Goal: Task Accomplishment & Management: Complete application form

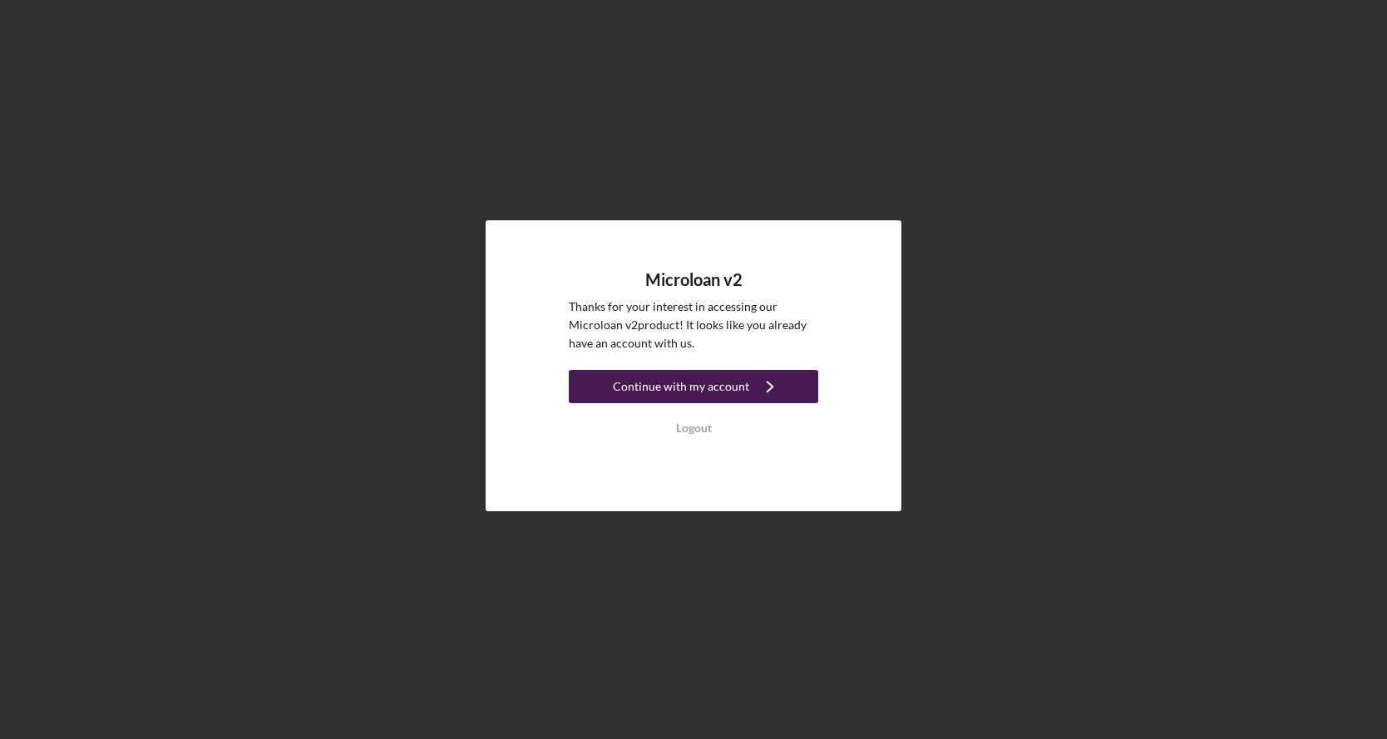
click at [702, 384] on div "Continue with my account" at bounding box center [681, 386] width 136 height 33
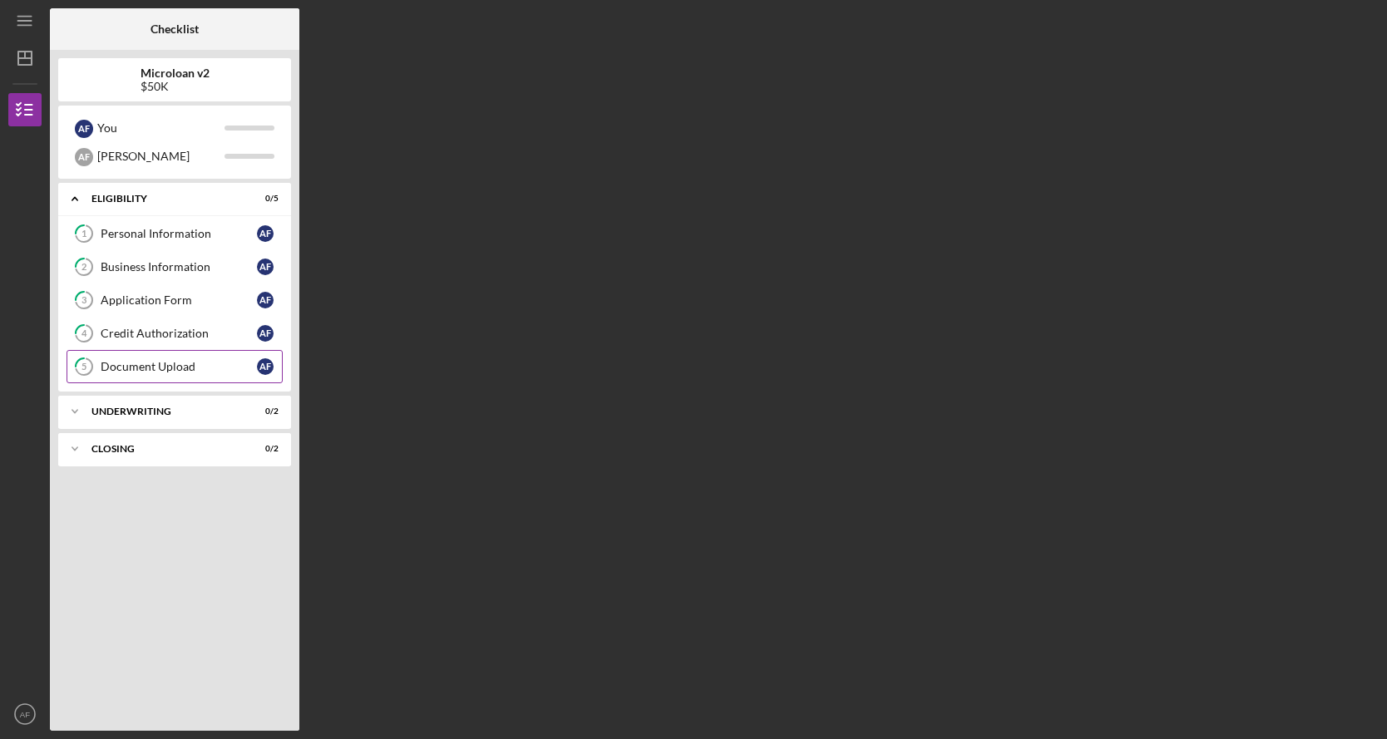
click at [181, 373] on div "Document Upload" at bounding box center [179, 366] width 156 height 13
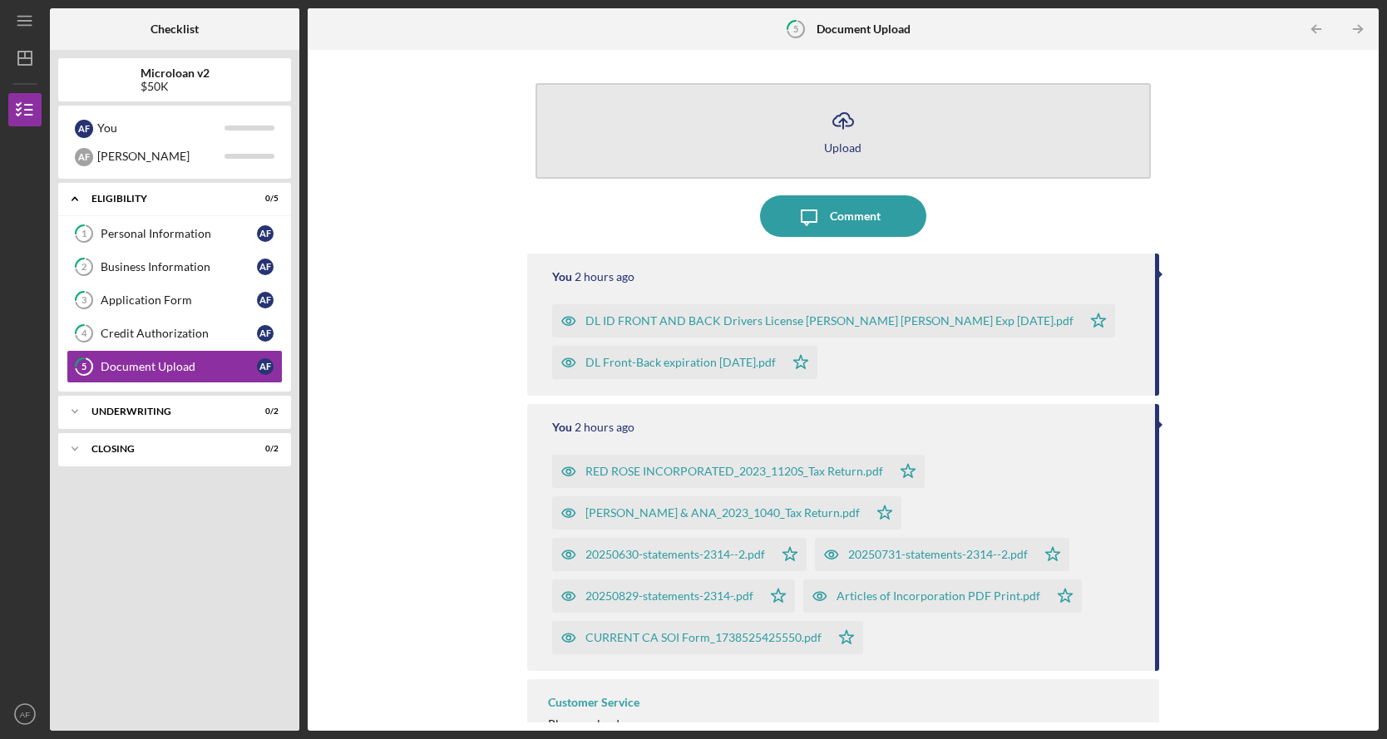
click at [839, 133] on icon "Icon/Upload" at bounding box center [844, 121] width 42 height 42
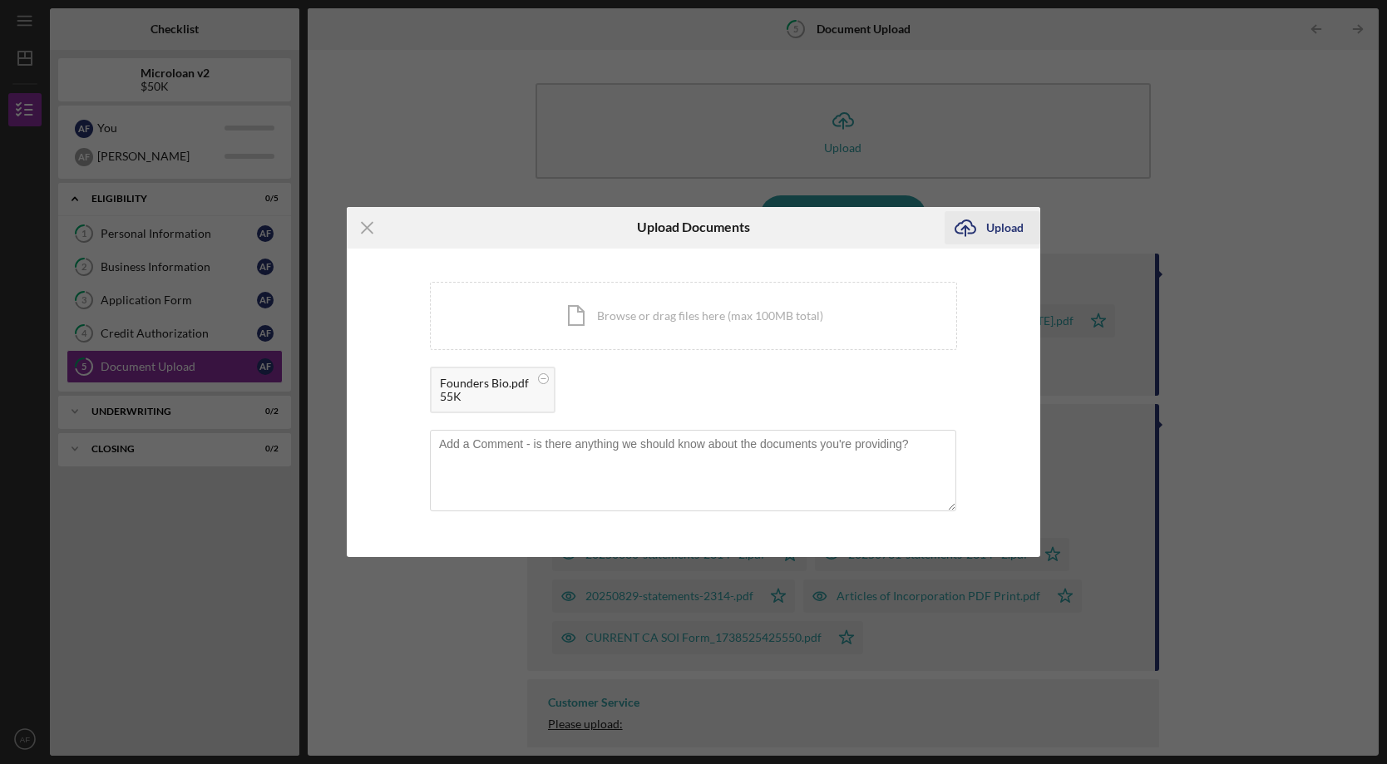
click at [1007, 230] on div "Upload" at bounding box center [1005, 227] width 37 height 33
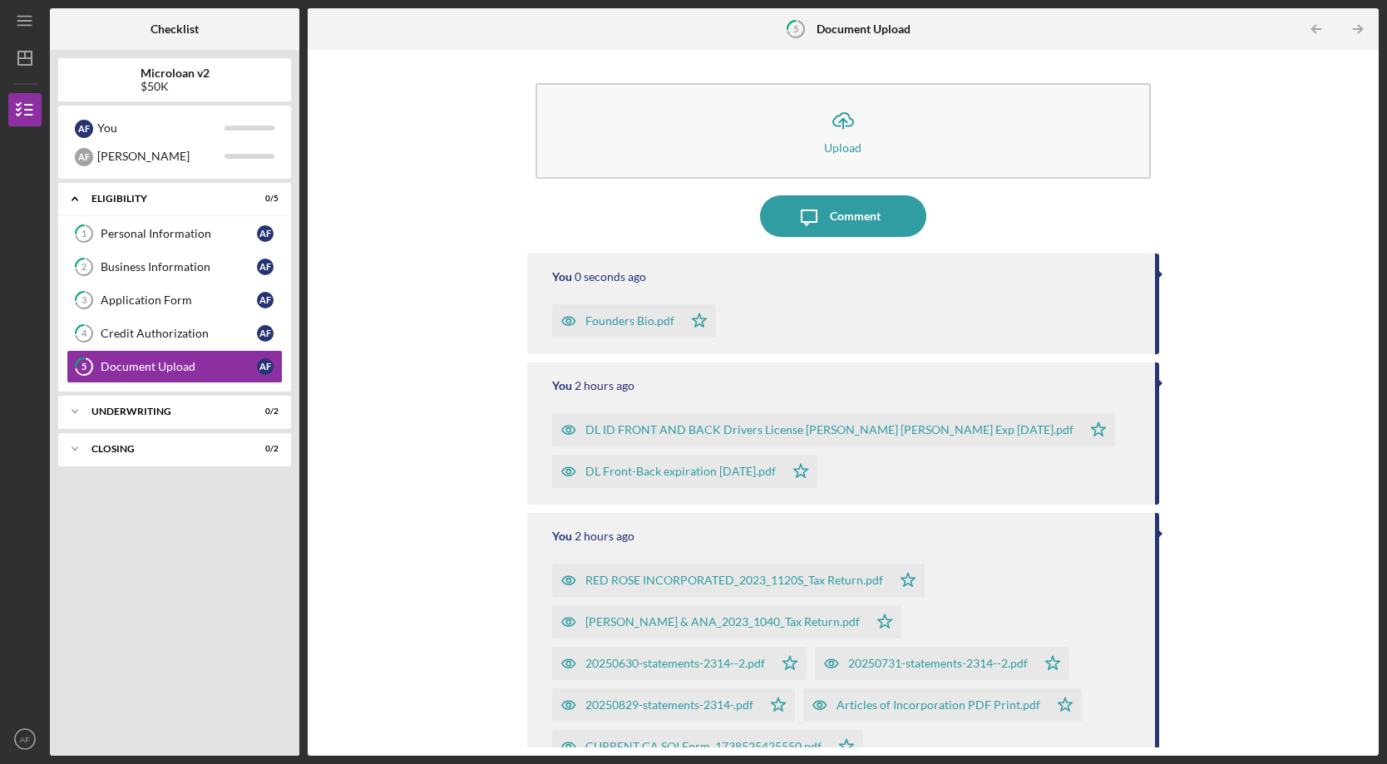
click at [396, 385] on div "Icon/Upload Upload Icon/Message Comment You 0 seconds ago Founders Bio.pdf Icon…" at bounding box center [843, 403] width 1055 height 690
